Goal: Task Accomplishment & Management: Use online tool/utility

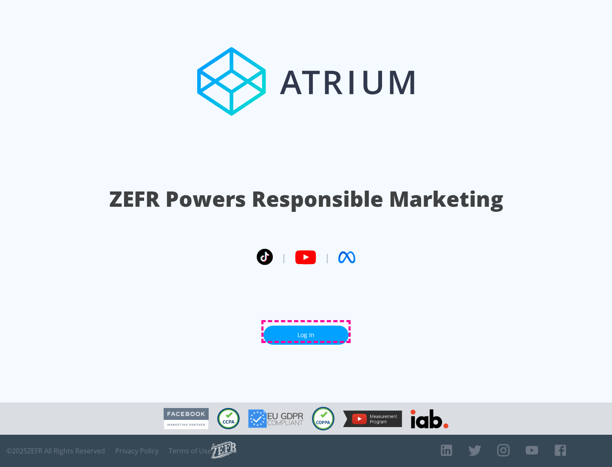
click at [306, 332] on link "Log In" at bounding box center [305, 335] width 85 height 19
